Goal: Task Accomplishment & Management: Manage account settings

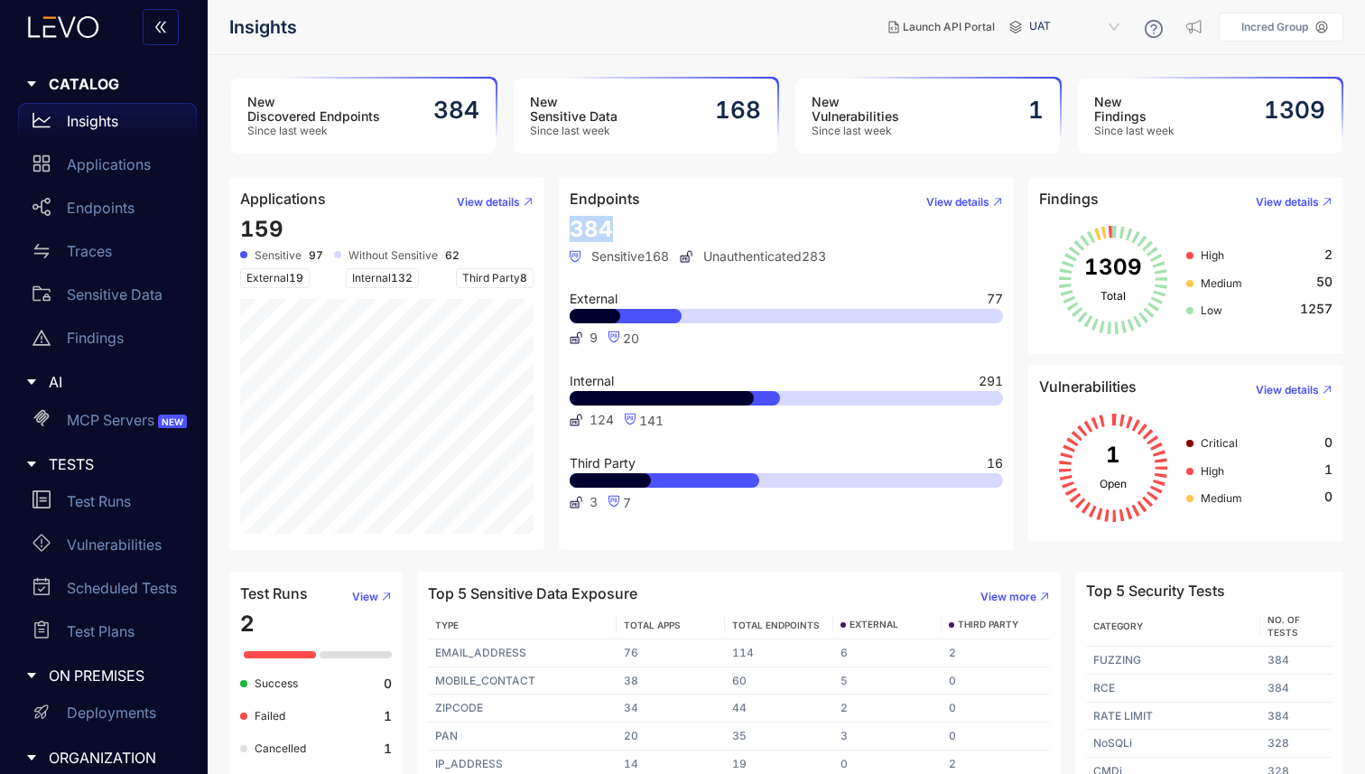
drag, startPoint x: 553, startPoint y: 228, endPoint x: 628, endPoint y: 228, distance: 75.8
click at [629, 228] on div "Endpoints View details 384 Sensitive 168 Unauthenticated 283 External 77 9 20 I…" at bounding box center [787, 363] width 470 height 373
click at [650, 36] on nav "Insights" at bounding box center [551, 27] width 645 height 33
click at [113, 164] on p "Applications" at bounding box center [109, 164] width 84 height 16
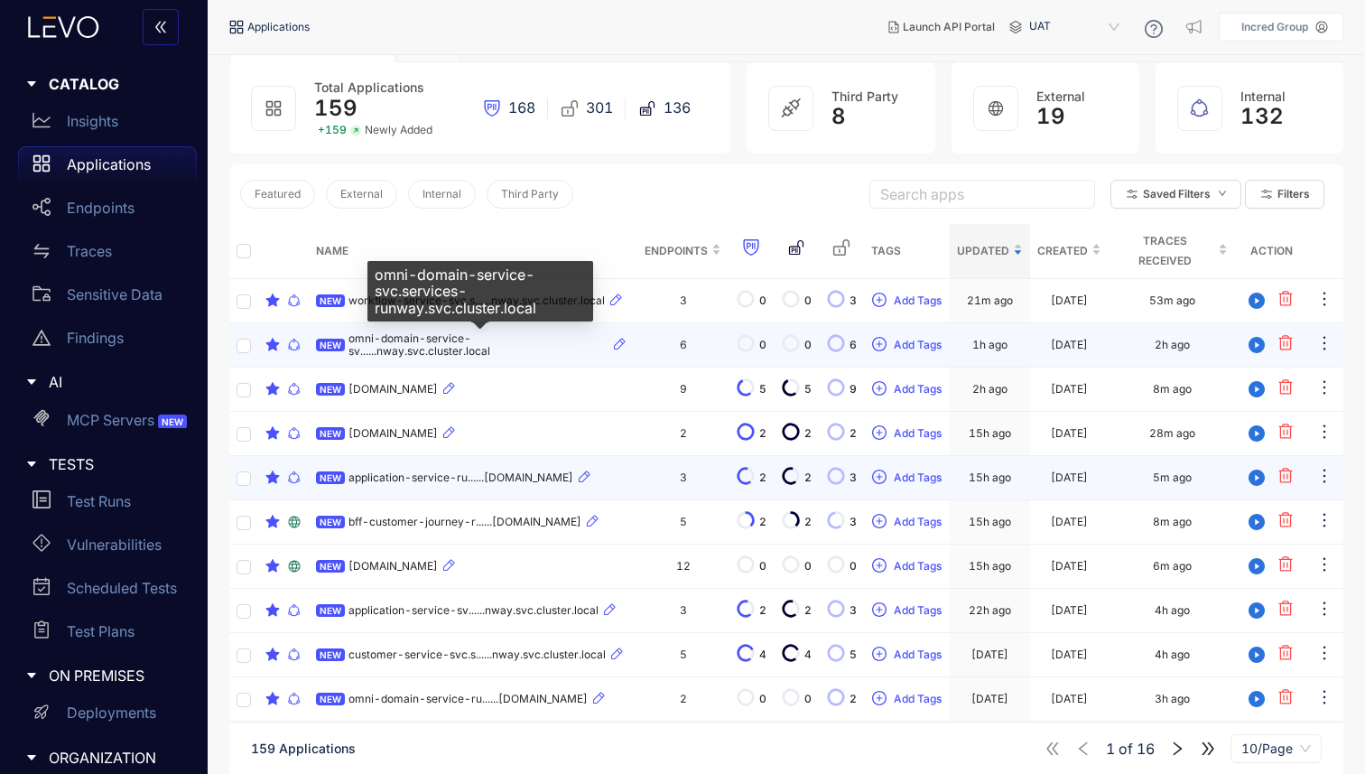
scroll to position [131, 0]
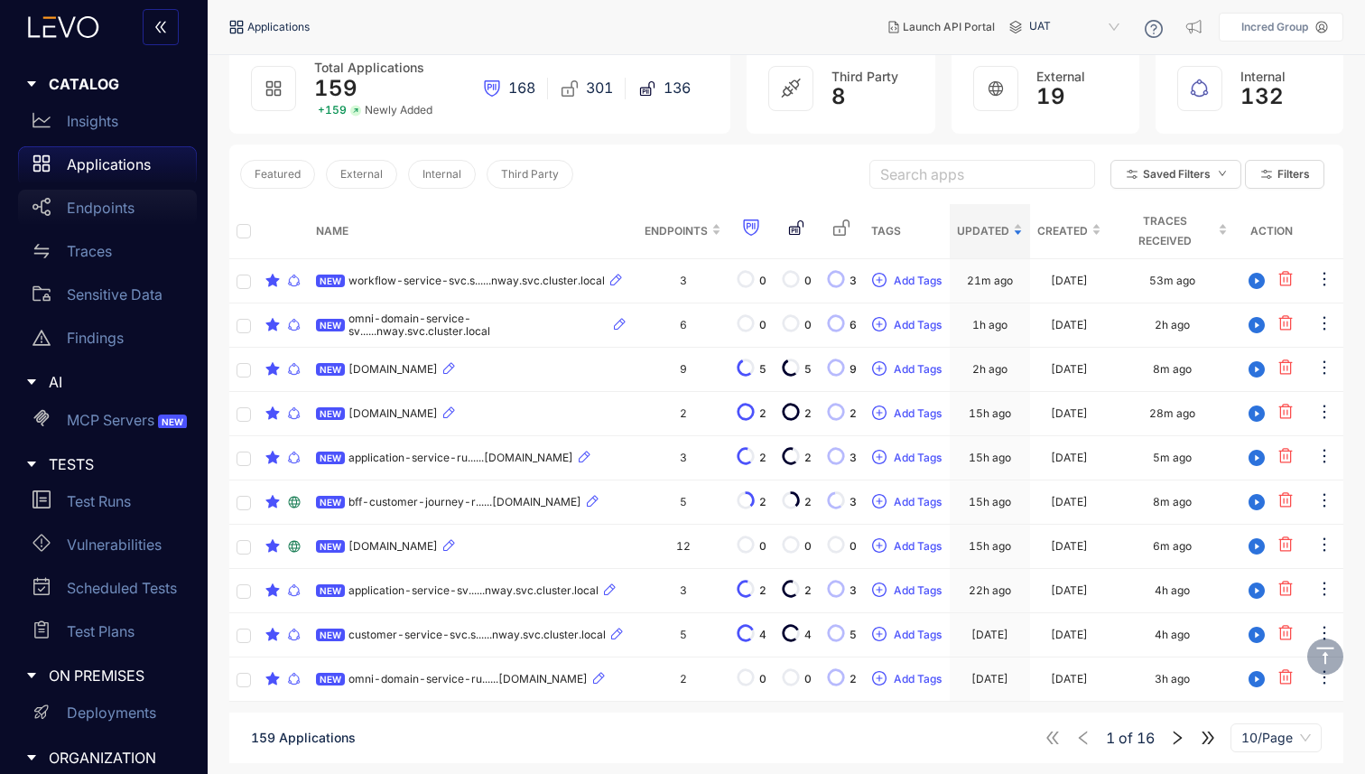
click at [105, 205] on p "Endpoints" at bounding box center [101, 208] width 68 height 16
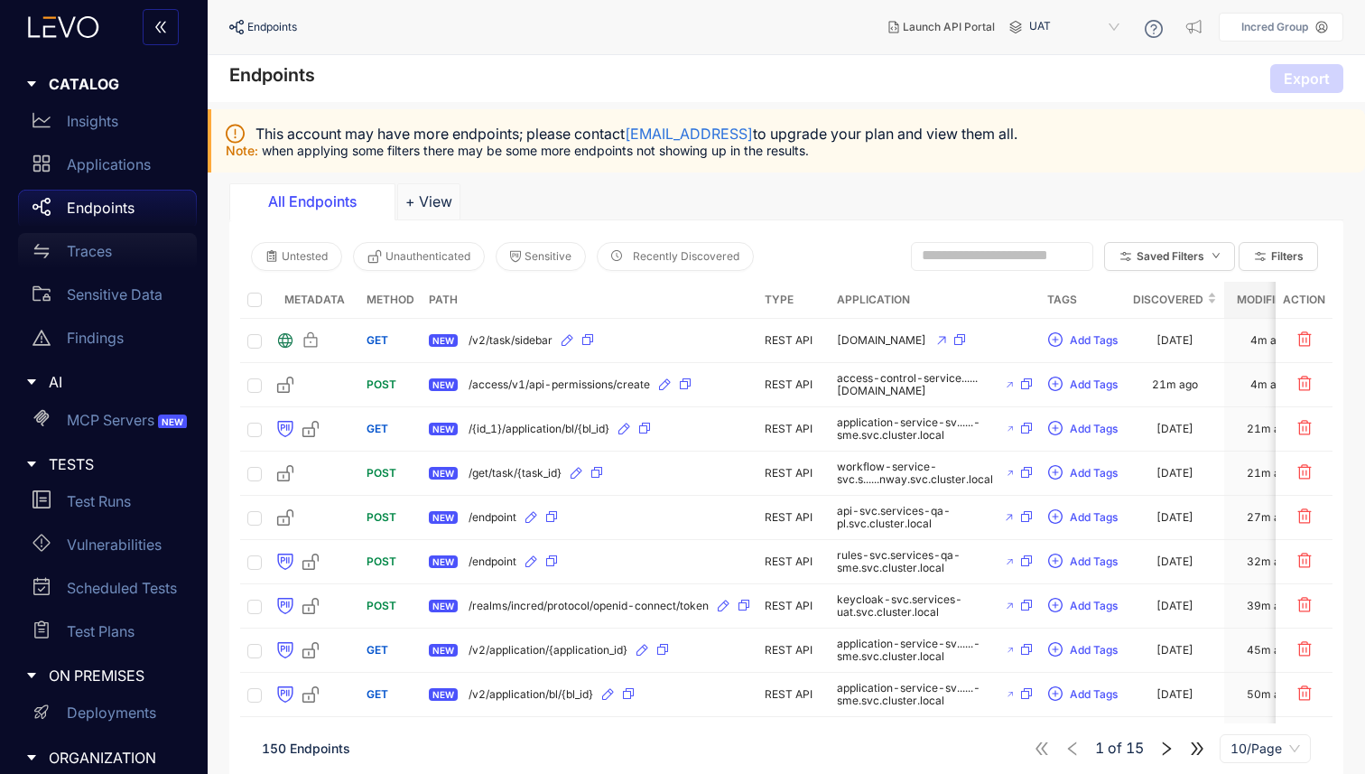
click at [107, 256] on p "Traces" at bounding box center [89, 251] width 45 height 16
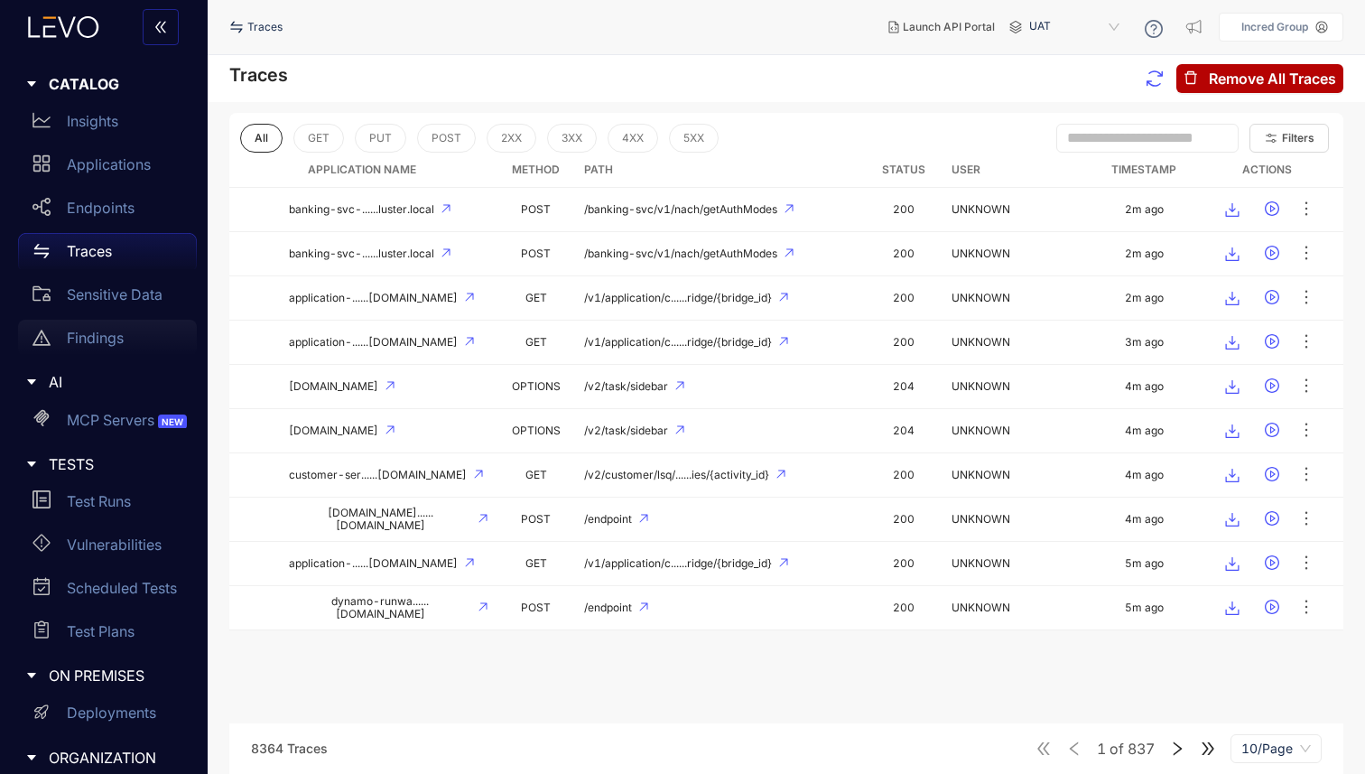
click at [68, 328] on div "Findings" at bounding box center [107, 338] width 179 height 36
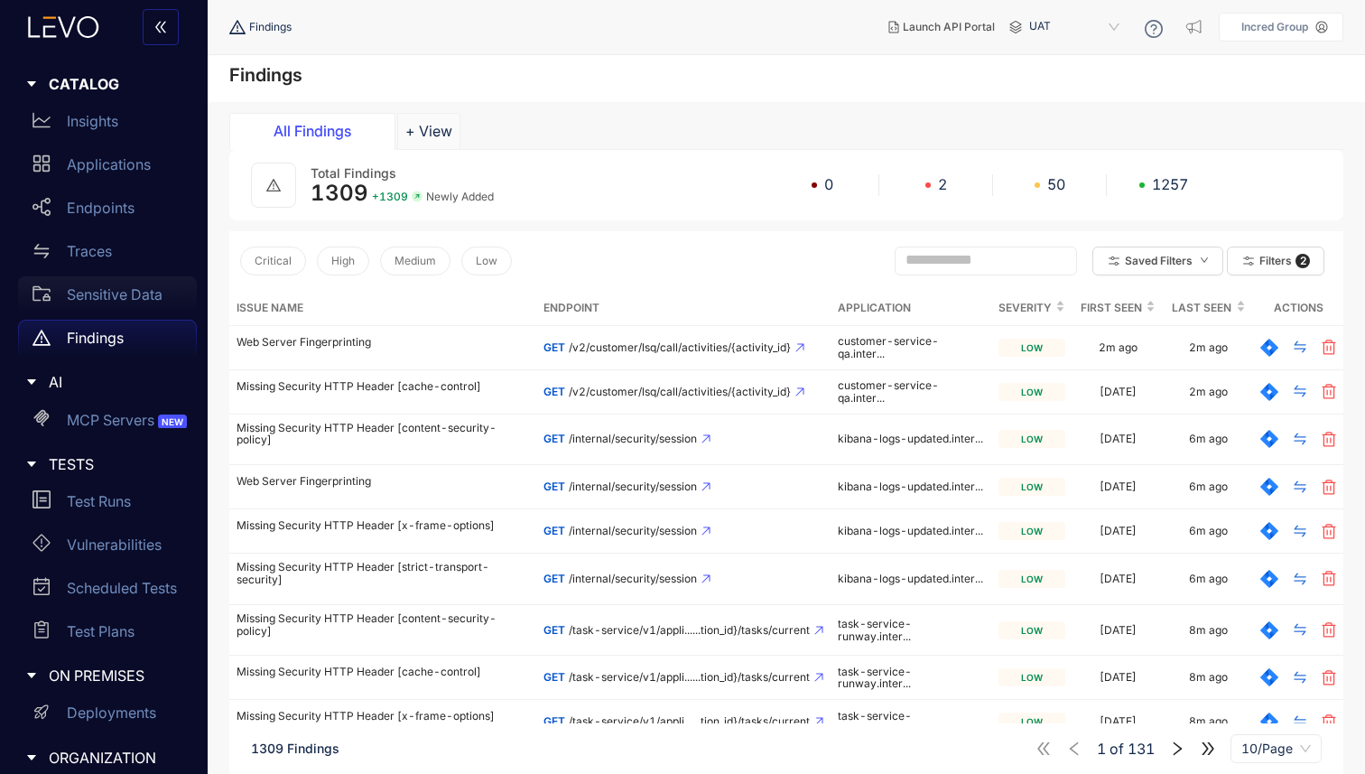
click at [108, 288] on p "Sensitive Data" at bounding box center [115, 294] width 96 height 16
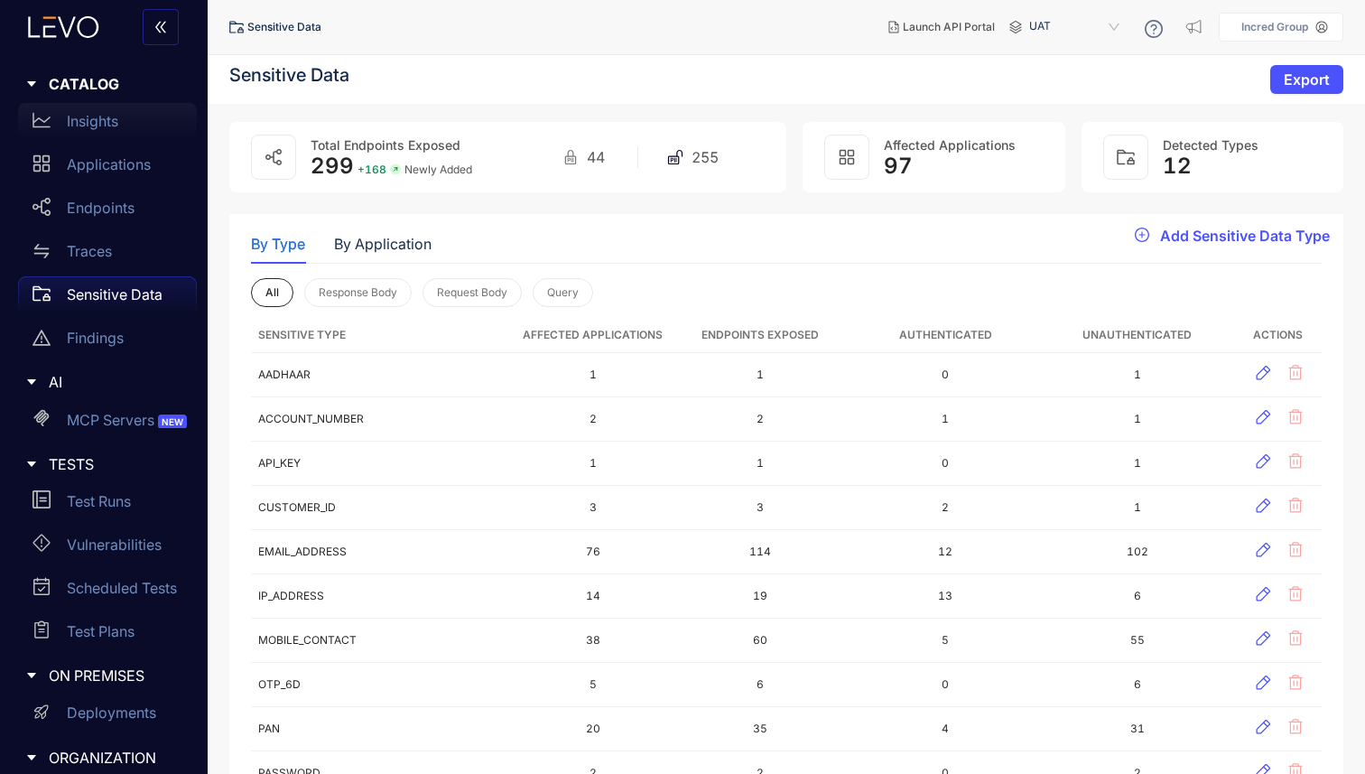
click at [102, 131] on div "Insights" at bounding box center [107, 121] width 179 height 36
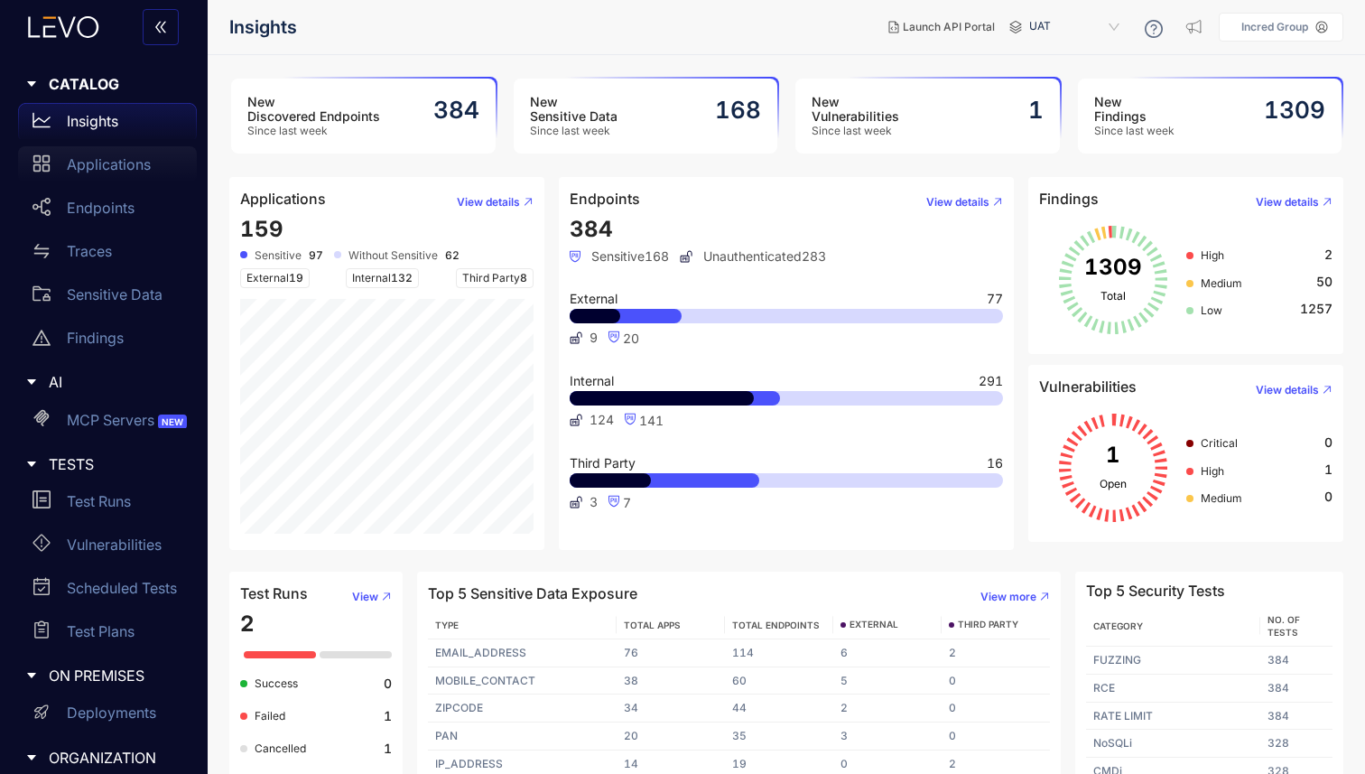
click at [88, 173] on div "Applications" at bounding box center [107, 164] width 179 height 36
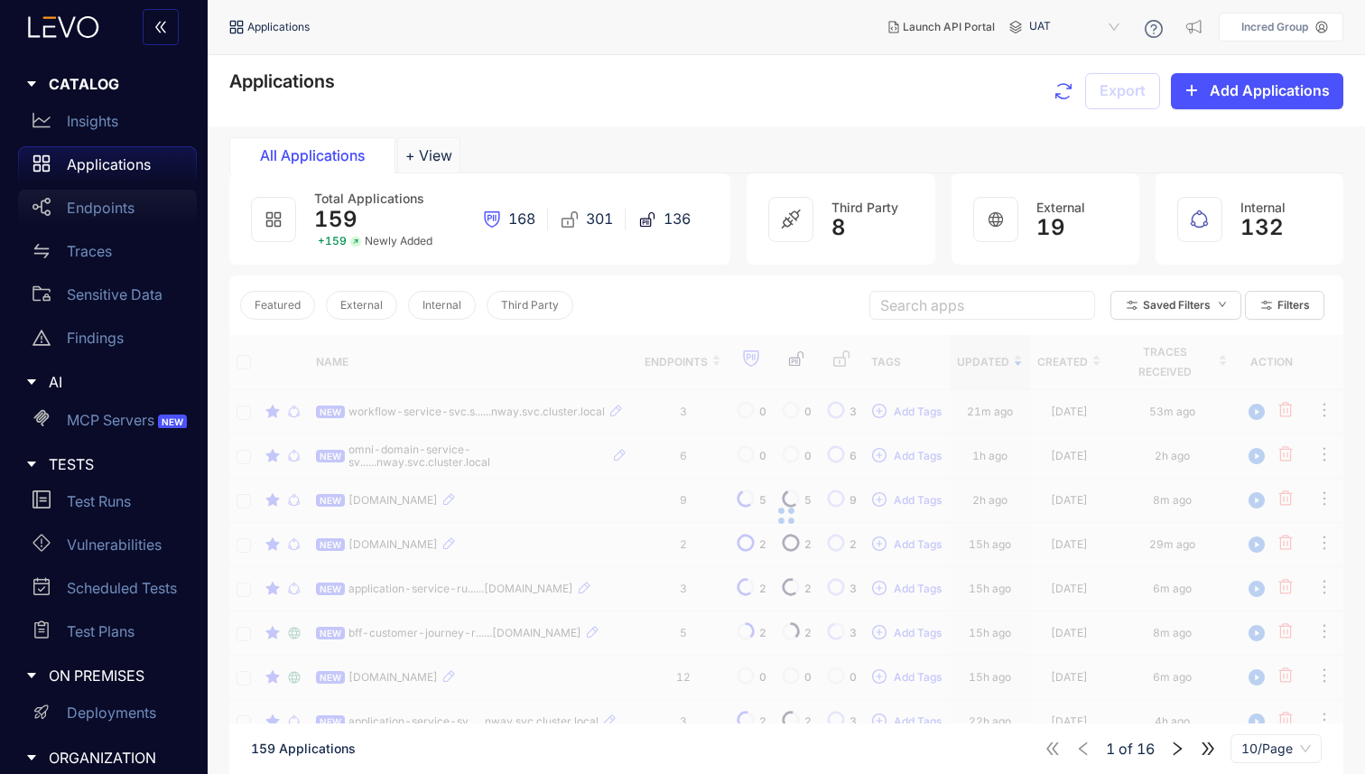
click at [95, 207] on p "Endpoints" at bounding box center [101, 208] width 68 height 16
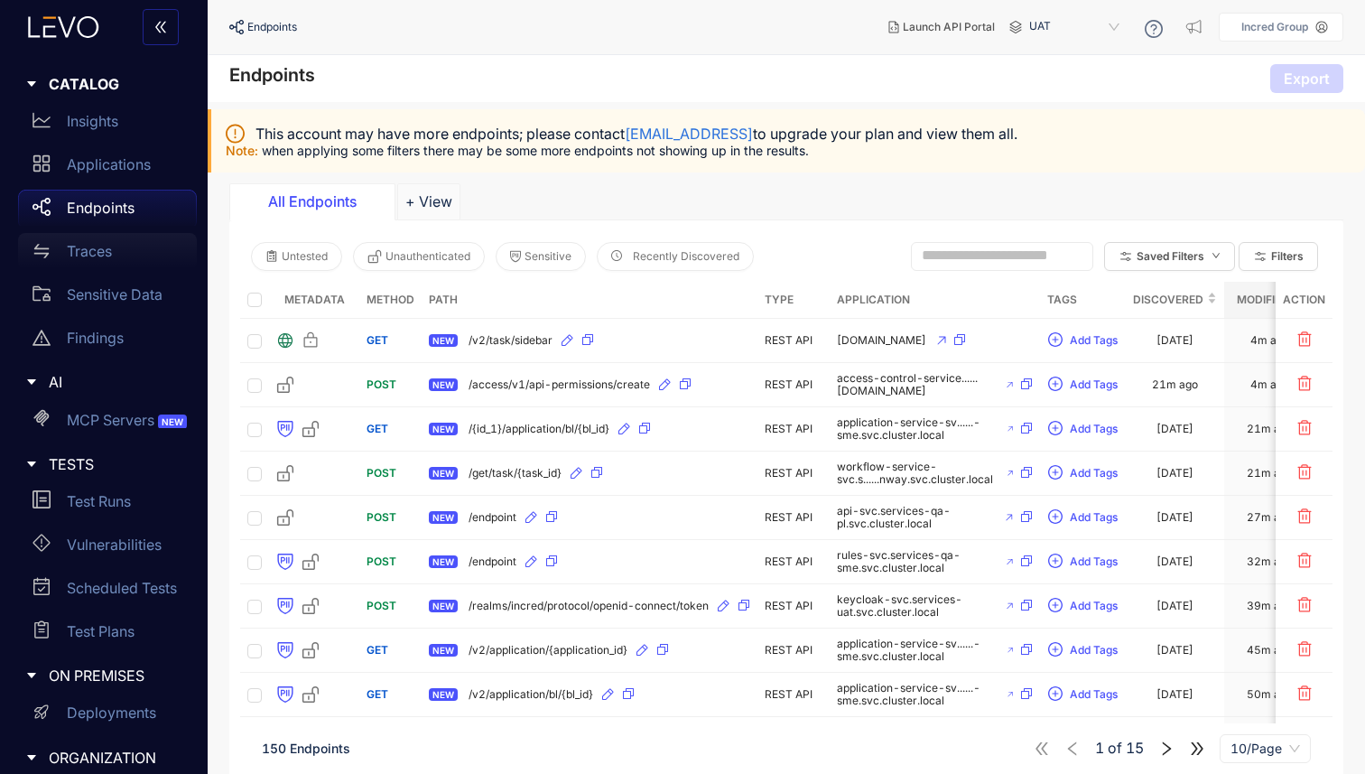
click at [94, 243] on p "Traces" at bounding box center [89, 251] width 45 height 16
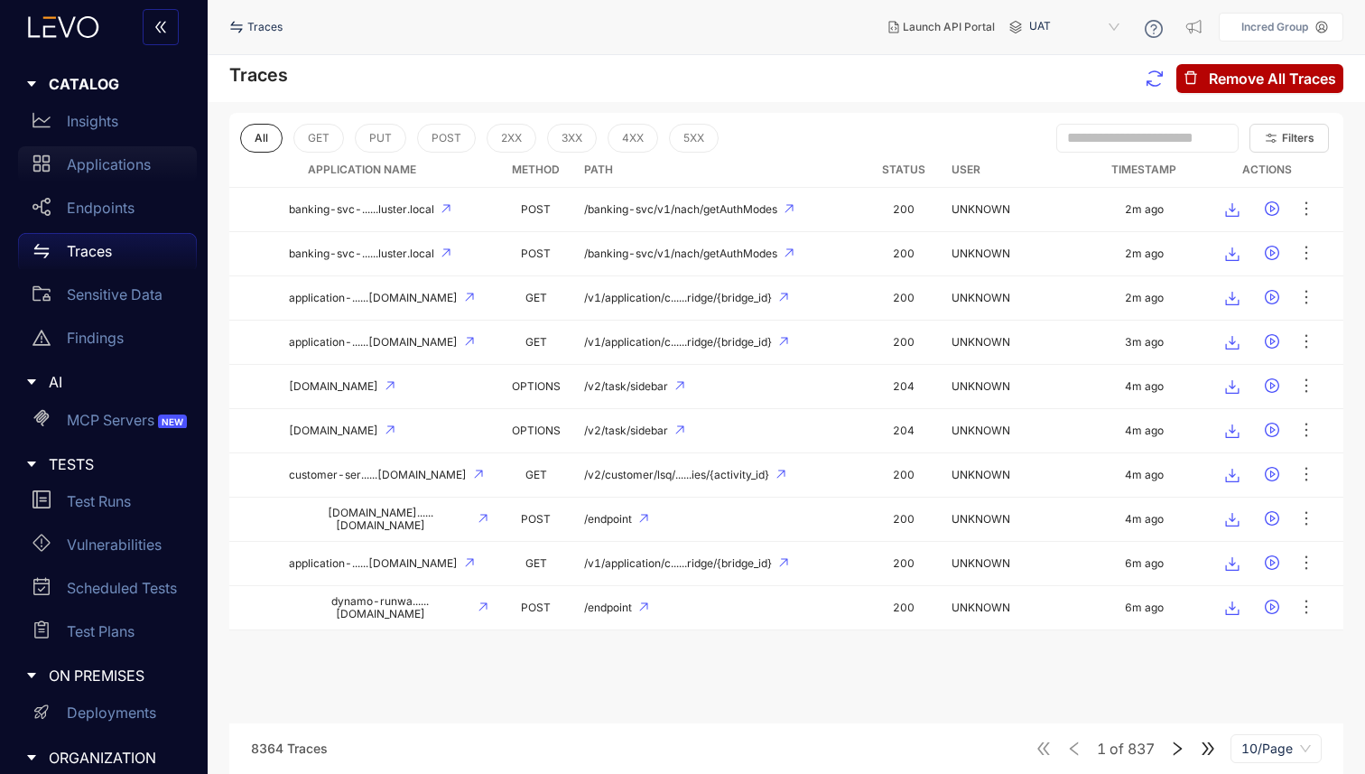
click at [107, 169] on p "Applications" at bounding box center [109, 164] width 84 height 16
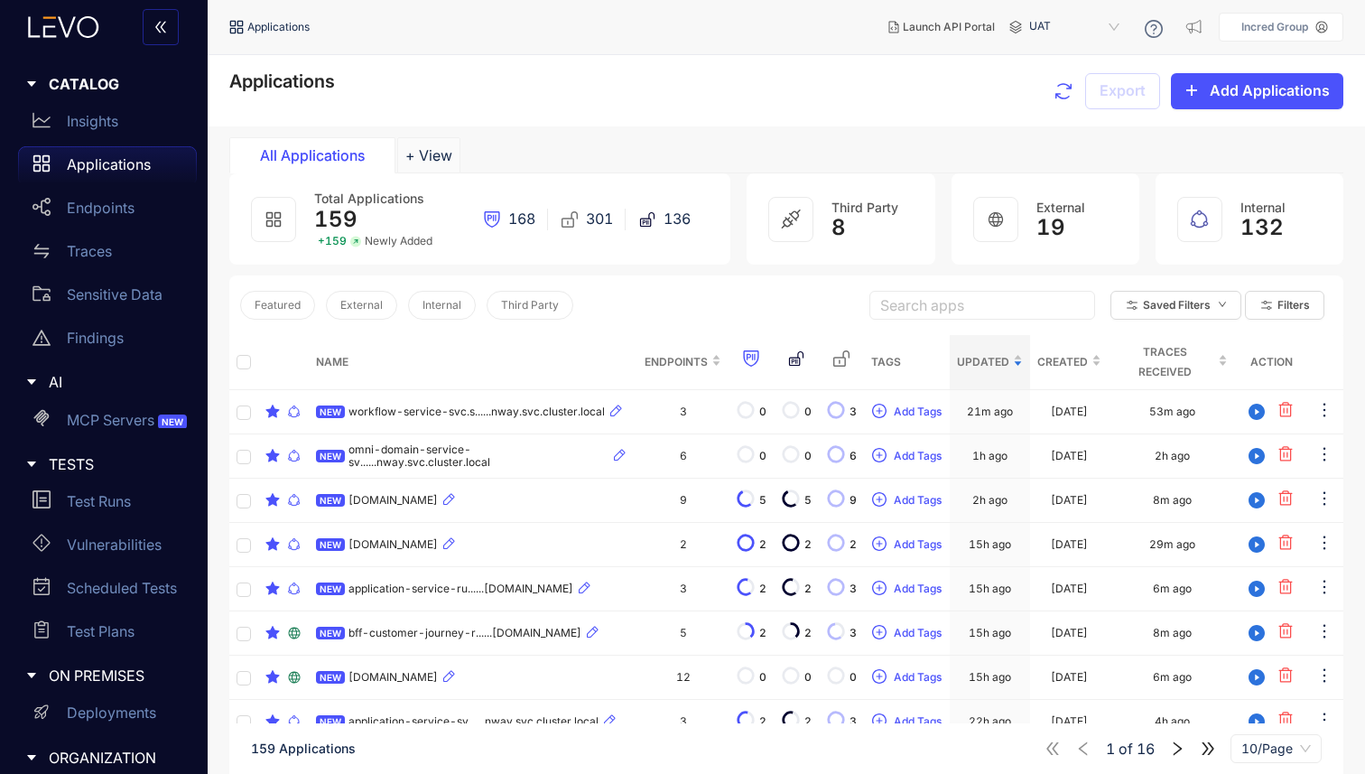
click at [1307, 30] on p "Incred Group" at bounding box center [1275, 27] width 67 height 13
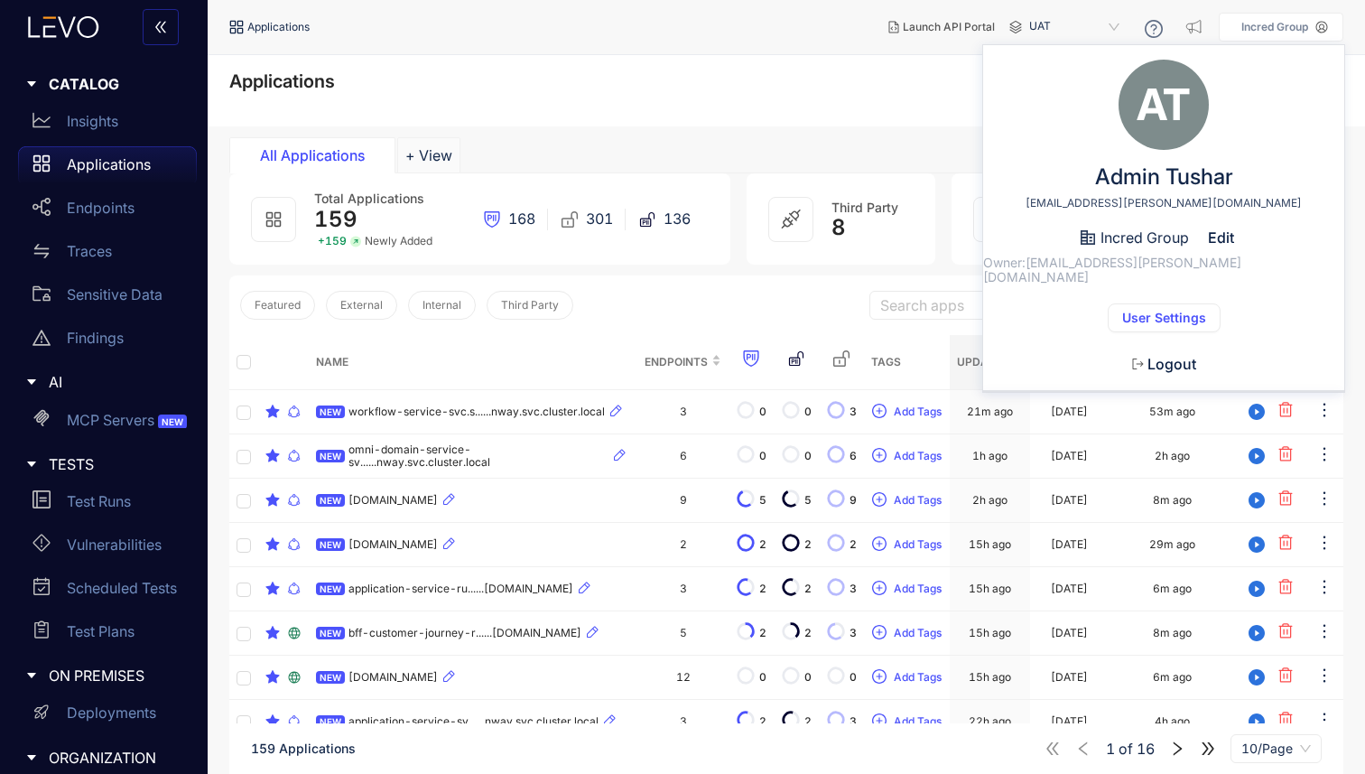
click at [659, 133] on section "Applications Export Add Applications All Applications + View Total Applications…" at bounding box center [787, 480] width 1158 height 850
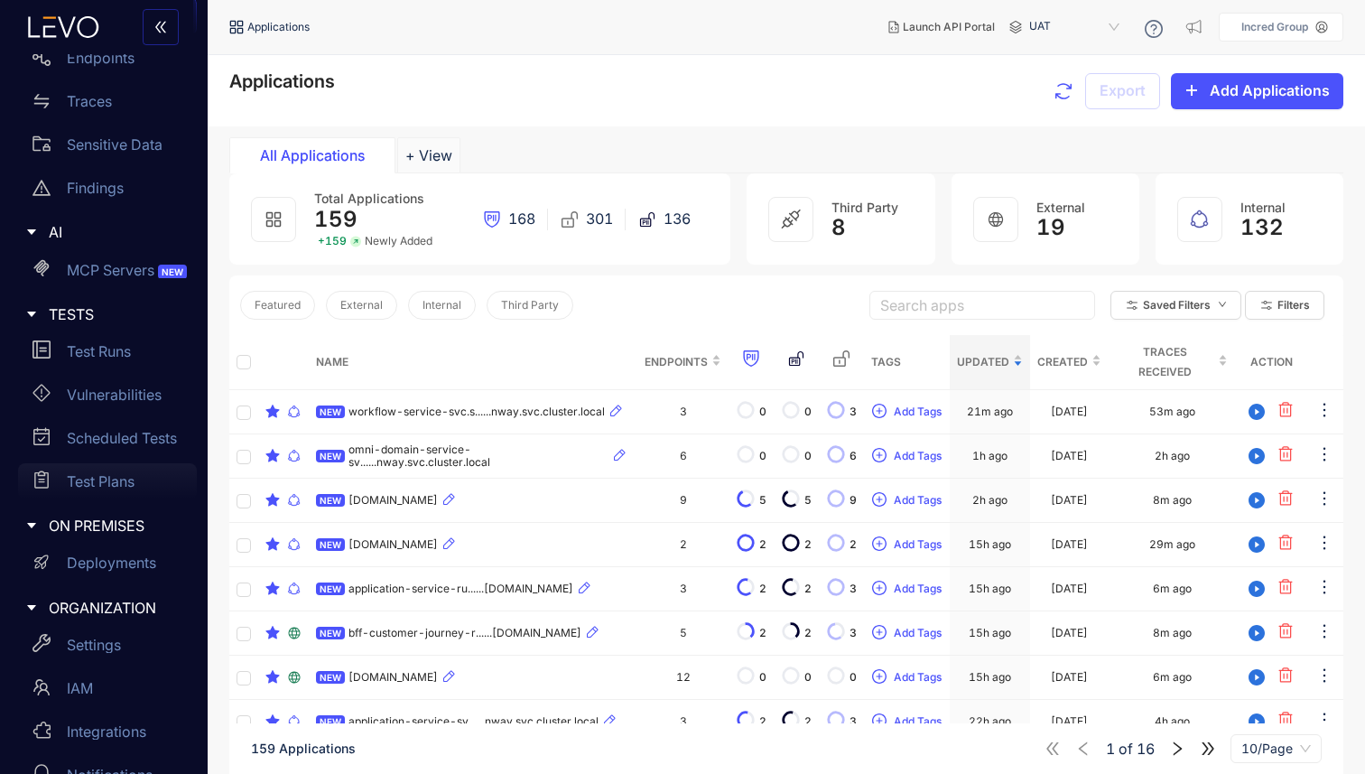
scroll to position [187, 0]
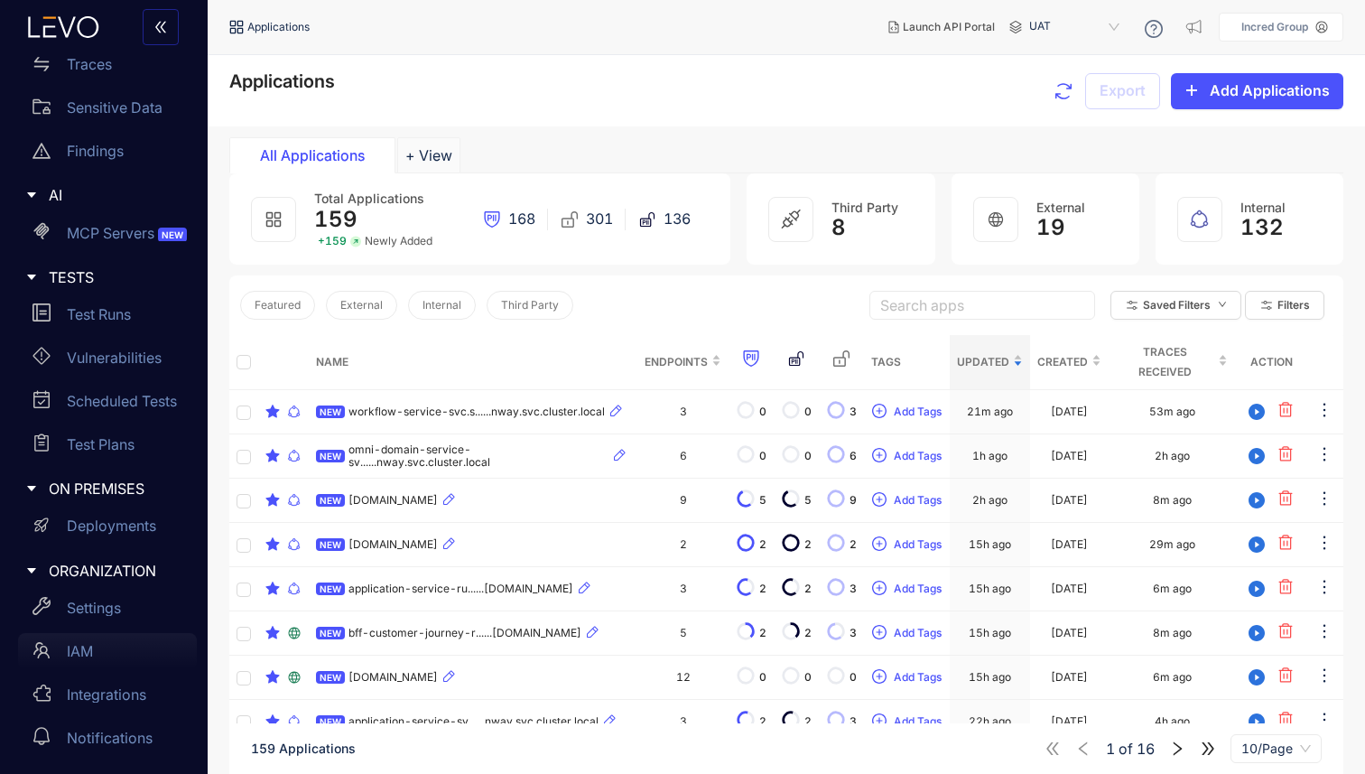
click at [77, 643] on p "IAM" at bounding box center [80, 651] width 26 height 16
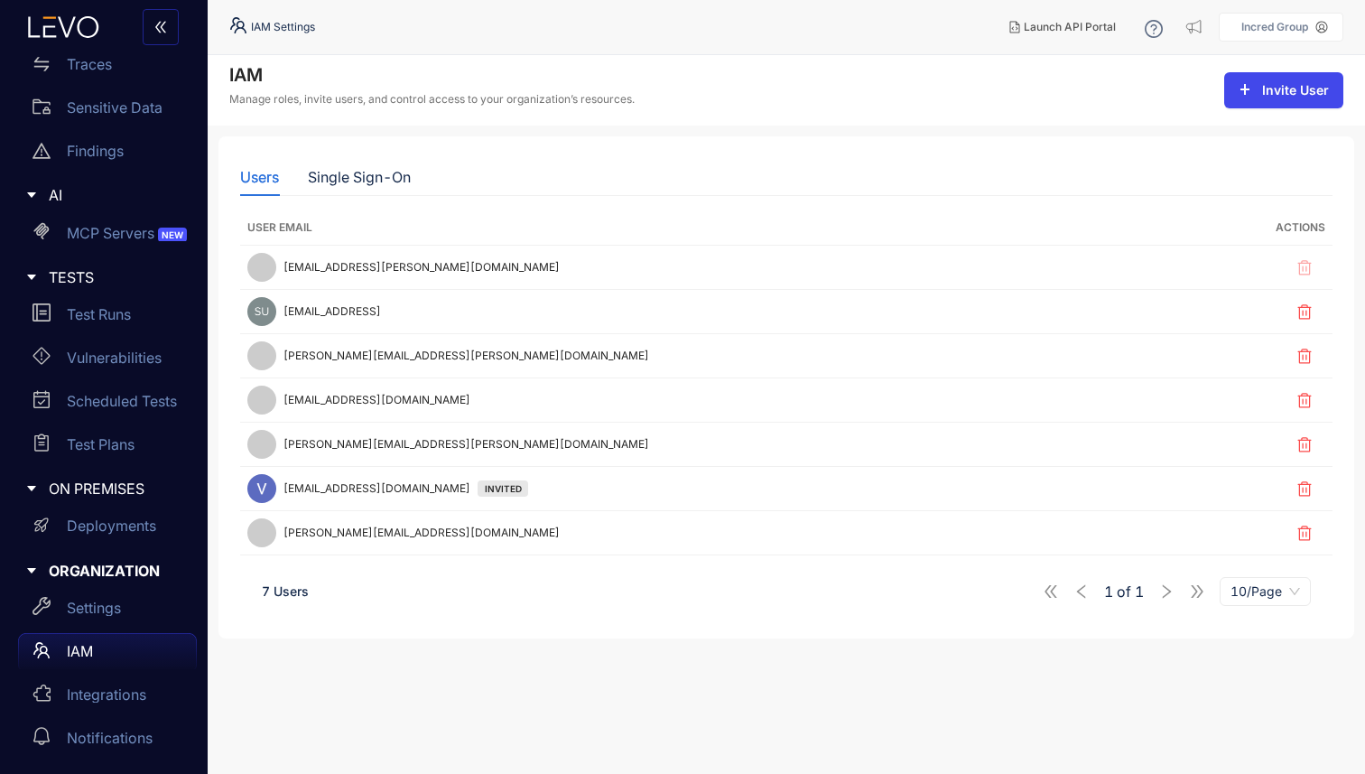
click at [1294, 98] on button "Invite User" at bounding box center [1283, 90] width 119 height 36
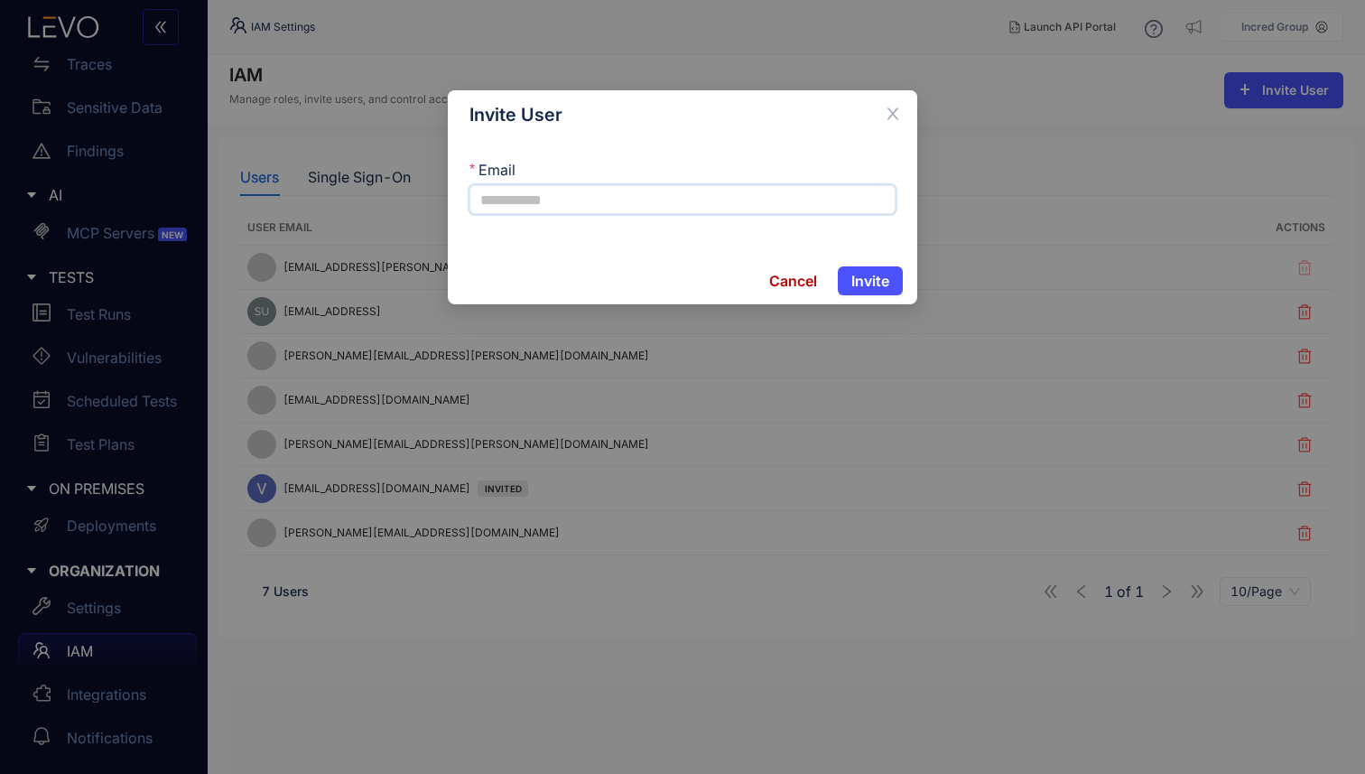
click at [501, 205] on input "Email" at bounding box center [683, 199] width 426 height 29
paste input "**********"
type input "**********"
click at [872, 284] on span "Invite" at bounding box center [870, 281] width 38 height 16
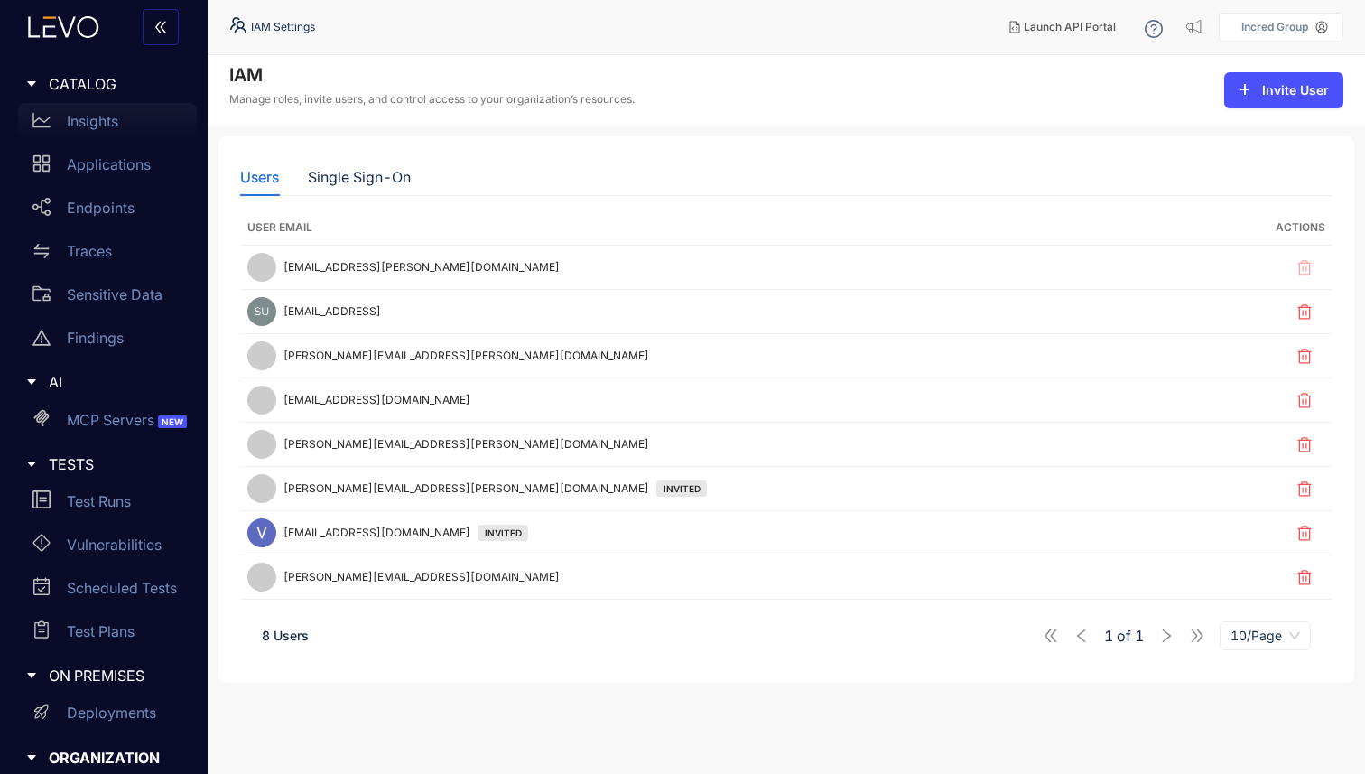
click at [104, 125] on p "Insights" at bounding box center [92, 121] width 51 height 16
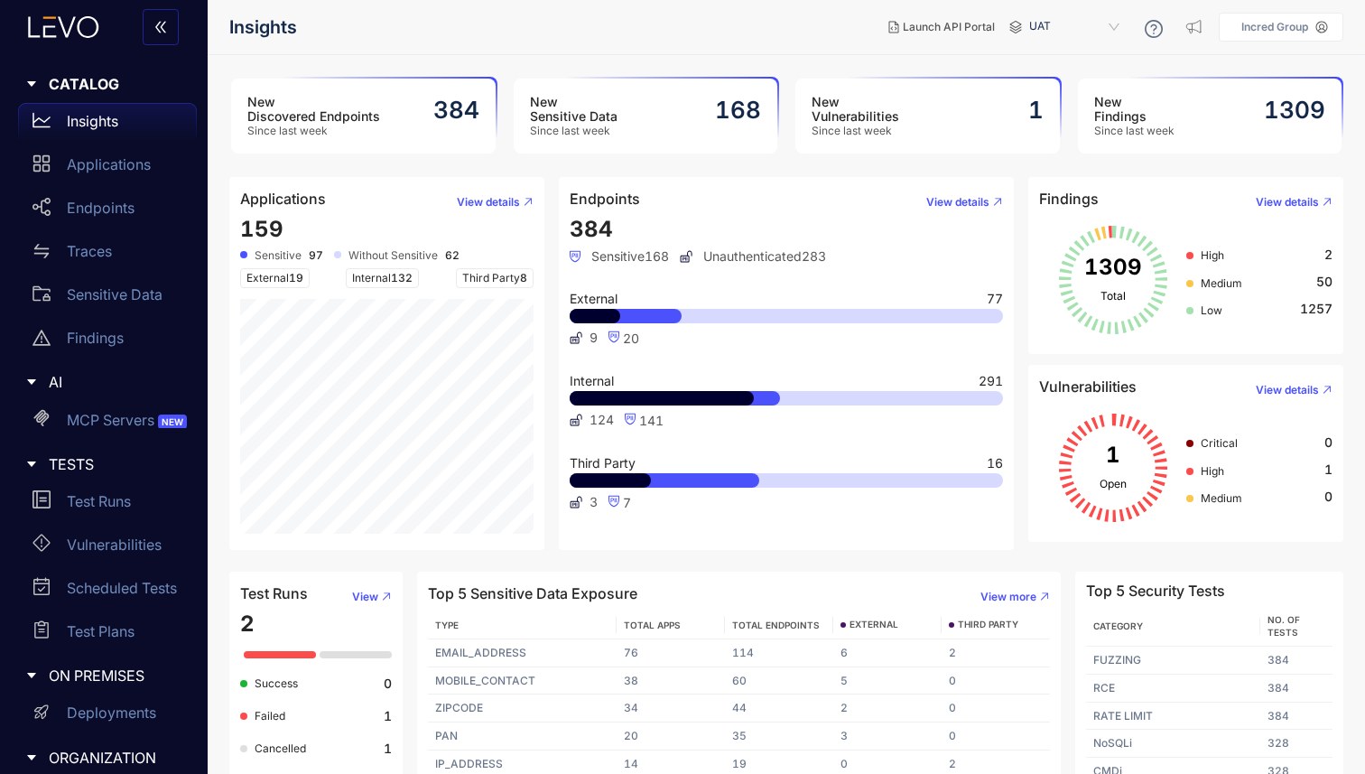
scroll to position [15, 0]
